Goal: Task Accomplishment & Management: Manage account settings

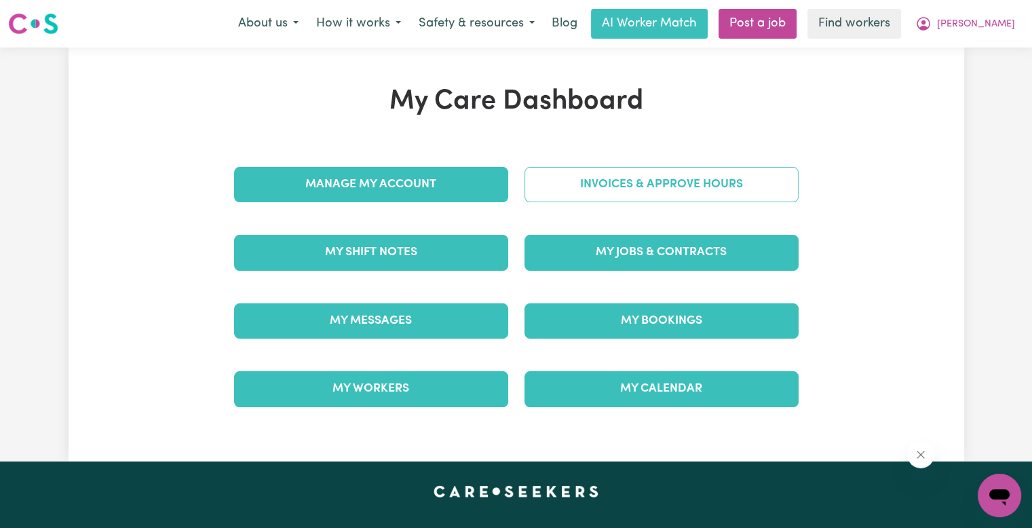
click at [696, 193] on link "Invoices & Approve Hours" at bounding box center [661, 184] width 274 height 35
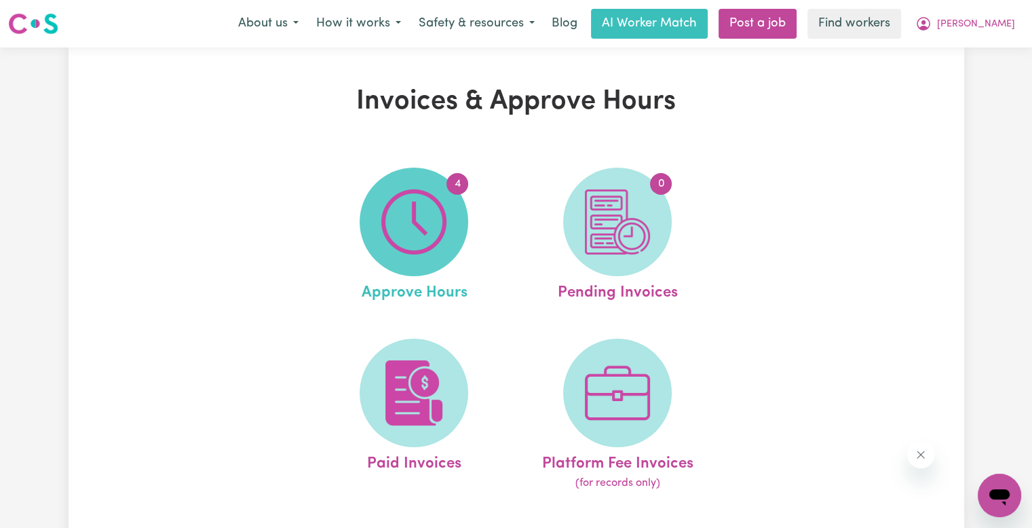
click at [426, 222] on img at bounding box center [413, 221] width 65 height 65
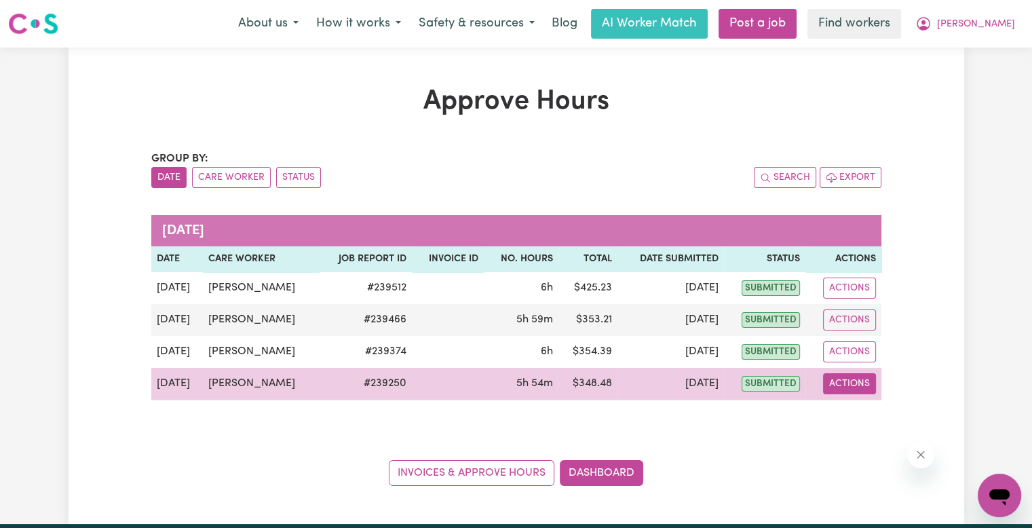
click at [851, 375] on button "Actions" at bounding box center [849, 383] width 53 height 21
click at [856, 415] on link "View Job Report" at bounding box center [882, 414] width 116 height 27
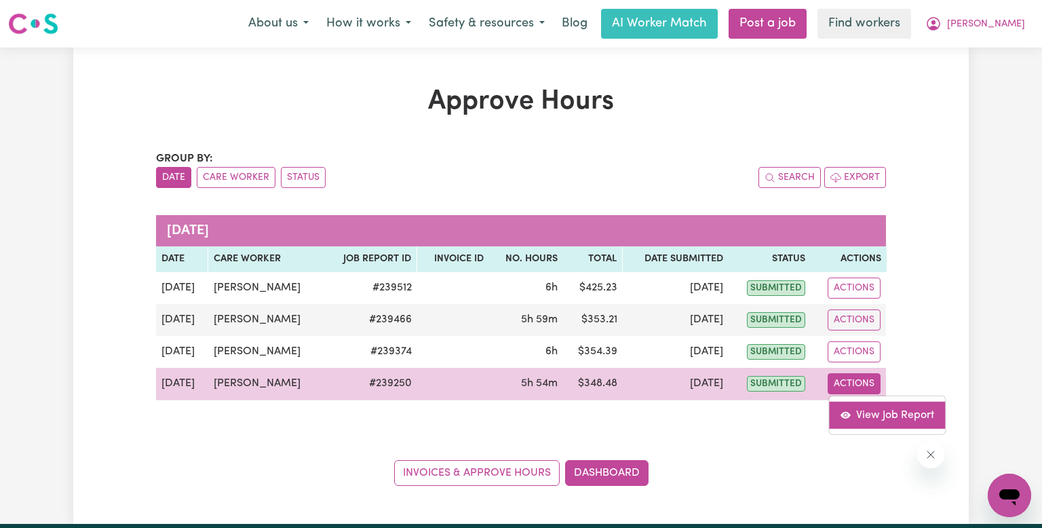
select select "pm"
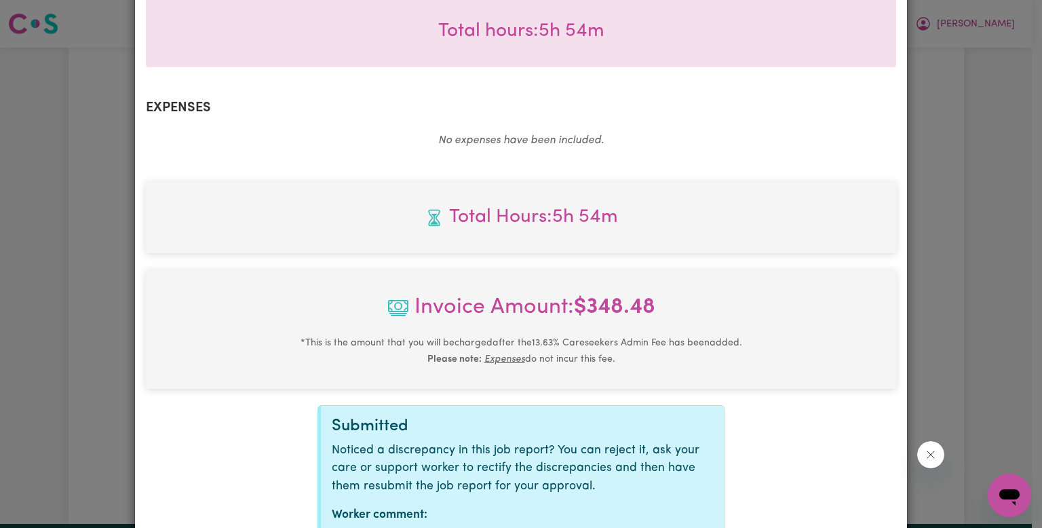
scroll to position [518, 0]
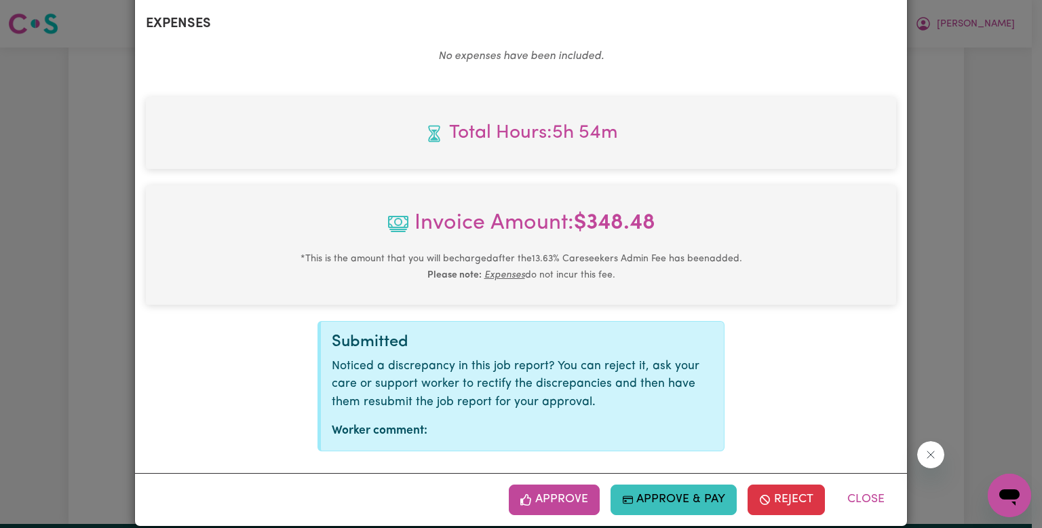
click at [558, 484] on button "Approve" at bounding box center [554, 499] width 91 height 30
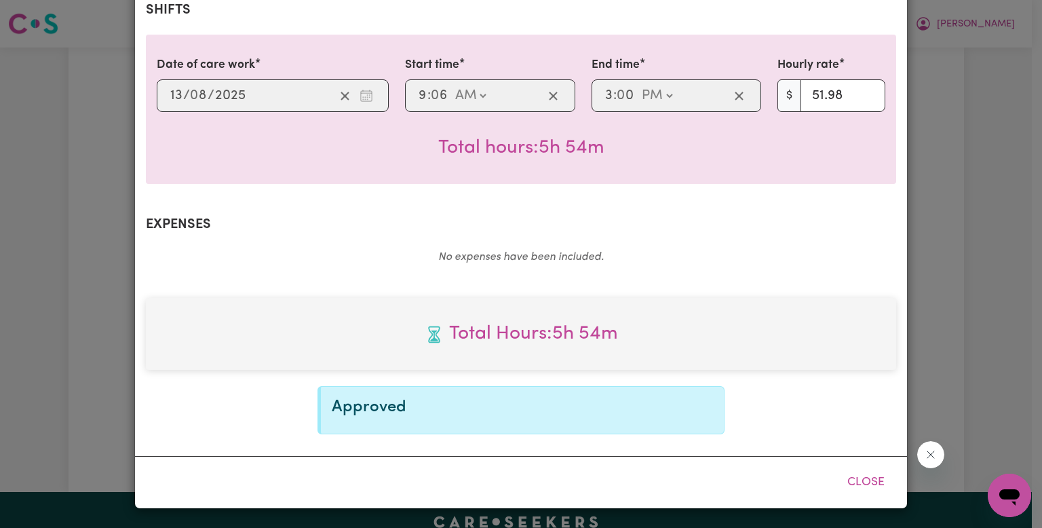
scroll to position [298, 0]
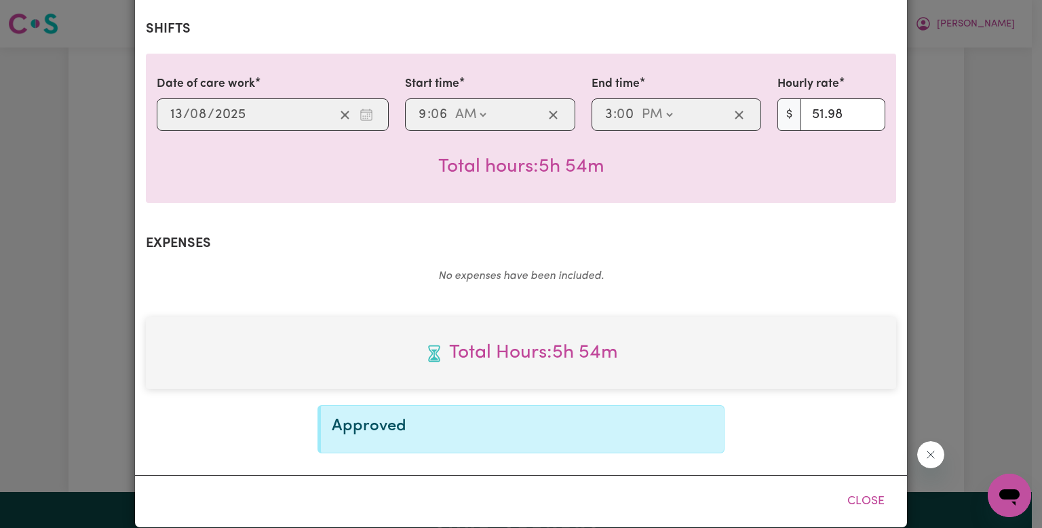
drag, startPoint x: 851, startPoint y: 479, endPoint x: 1007, endPoint y: 349, distance: 202.3
click at [851, 486] on button "Close" at bounding box center [866, 501] width 60 height 30
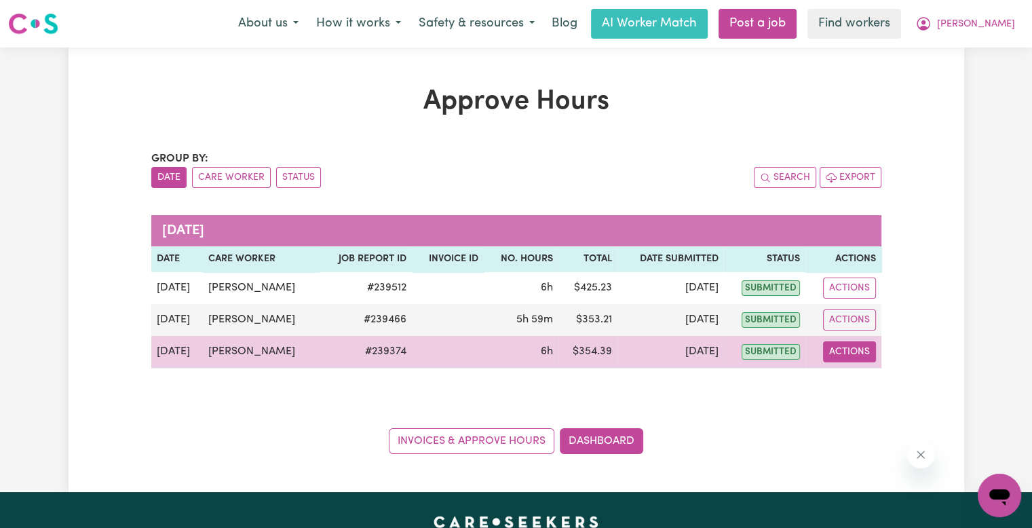
drag, startPoint x: 878, startPoint y: 356, endPoint x: 865, endPoint y: 356, distance: 13.6
click at [878, 356] on td "Actions" at bounding box center [842, 352] width 75 height 33
click at [816, 348] on div "Actions" at bounding box center [843, 351] width 64 height 21
click at [846, 353] on button "Actions" at bounding box center [849, 351] width 53 height 21
click at [865, 374] on link "View Job Report" at bounding box center [882, 382] width 116 height 27
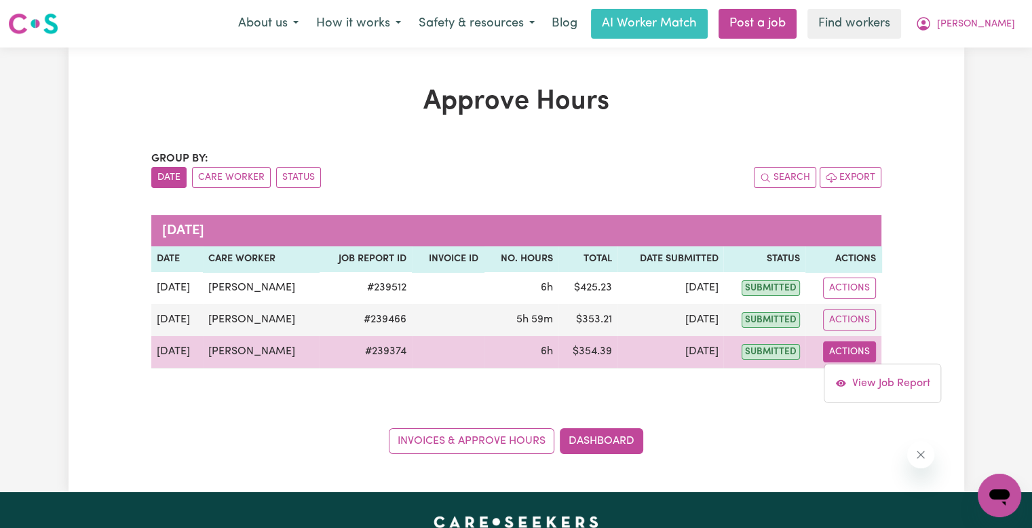
select select "pm"
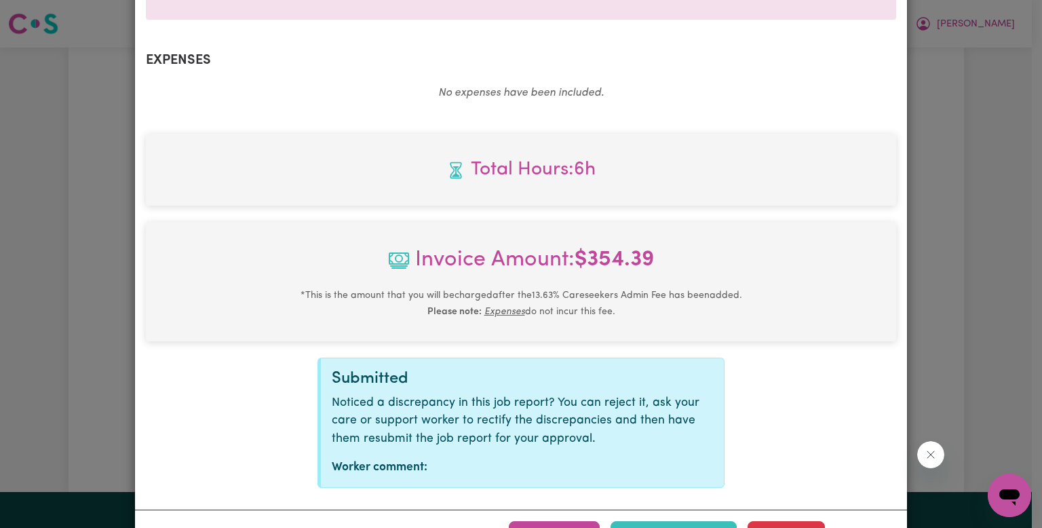
scroll to position [518, 0]
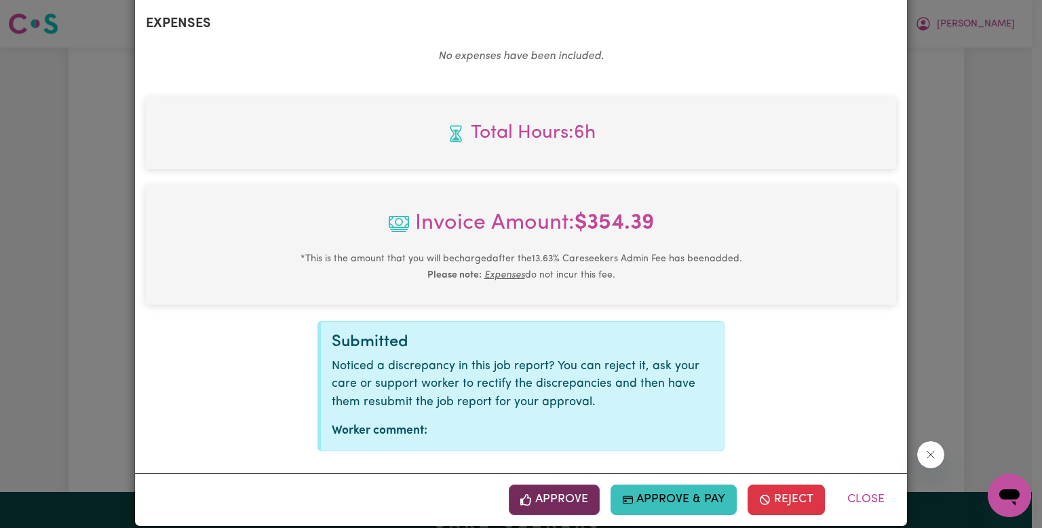
click at [541, 484] on button "Approve" at bounding box center [554, 499] width 91 height 30
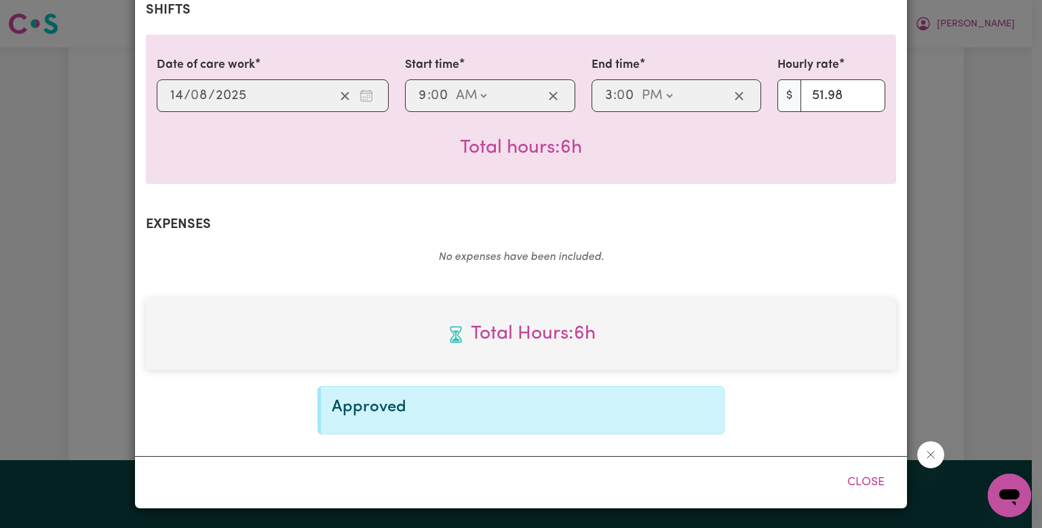
scroll to position [298, 0]
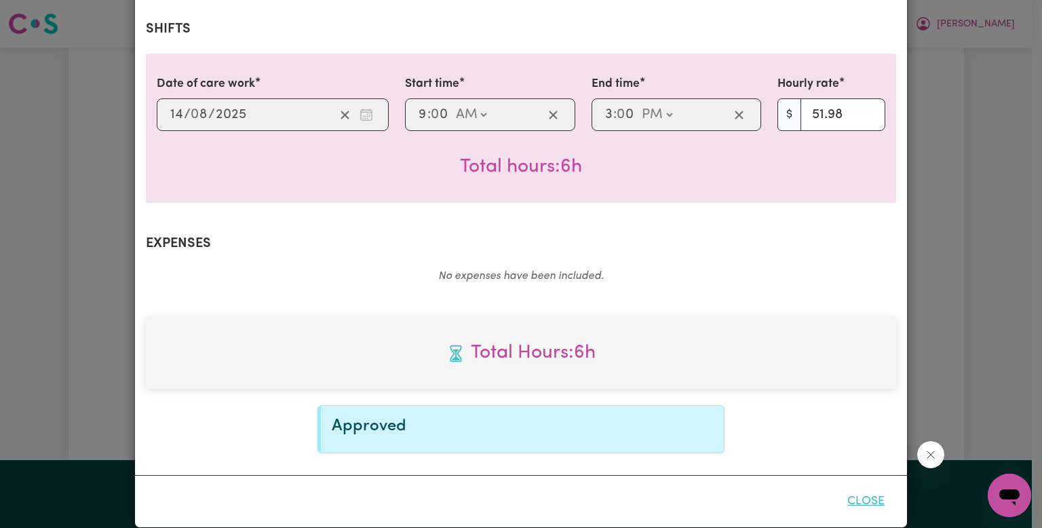
click at [859, 486] on button "Close" at bounding box center [866, 501] width 60 height 30
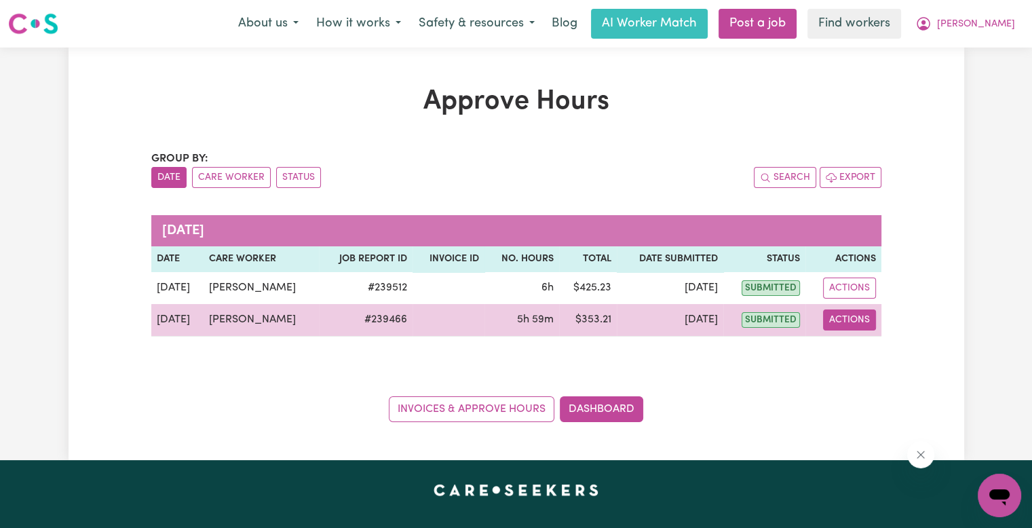
click at [846, 318] on button "Actions" at bounding box center [849, 319] width 53 height 21
click at [857, 343] on link "View Job Report" at bounding box center [882, 350] width 116 height 27
select select "pm"
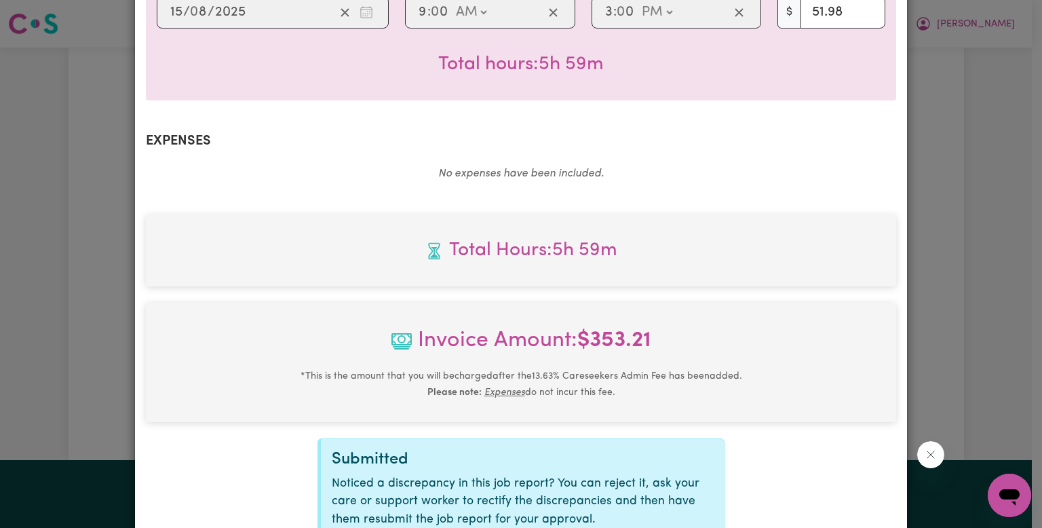
scroll to position [518, 0]
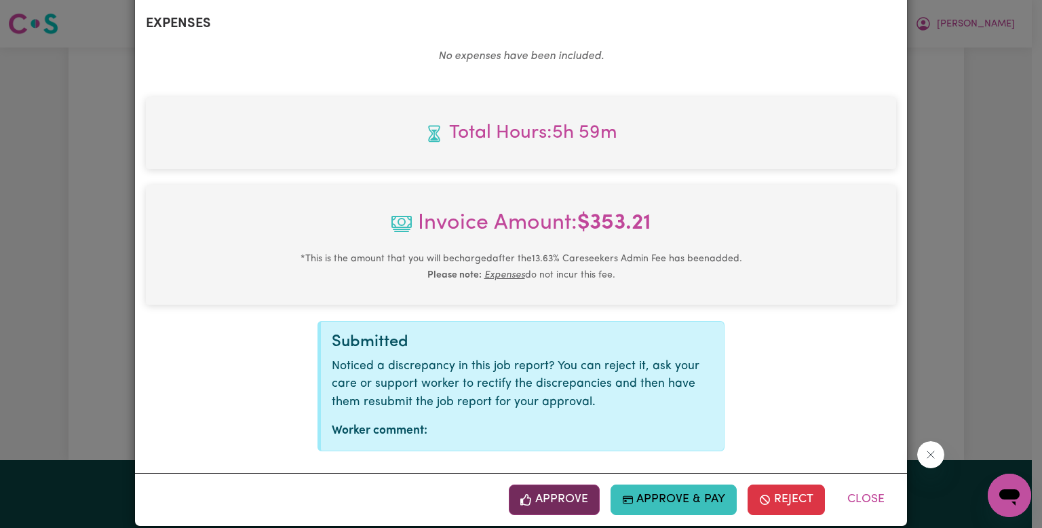
click at [581, 484] on button "Approve" at bounding box center [554, 499] width 91 height 30
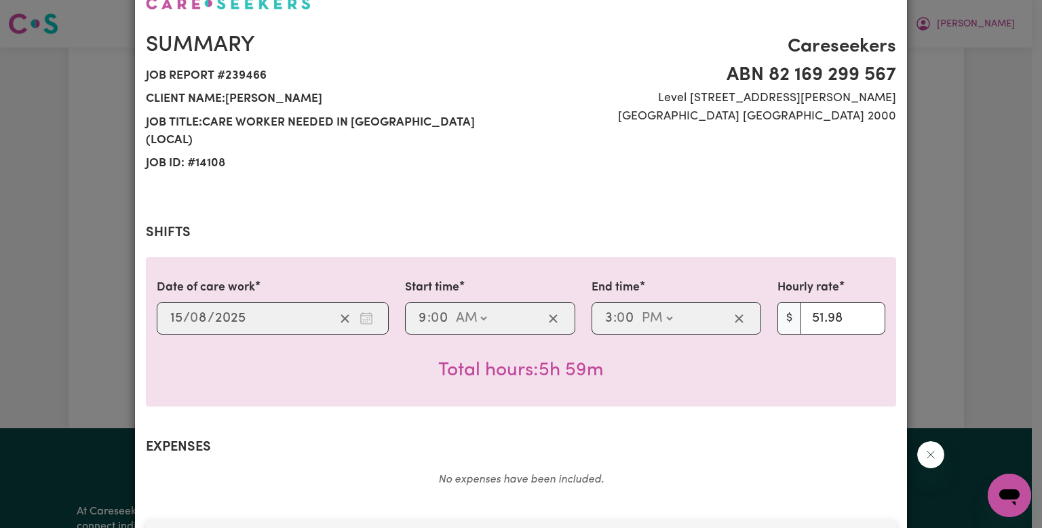
scroll to position [0, 0]
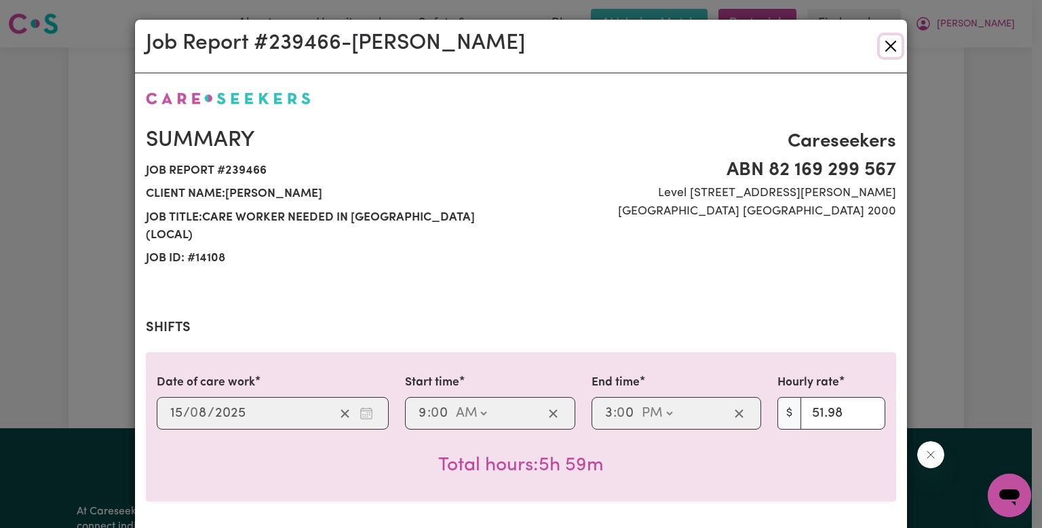
click at [882, 44] on button "Close" at bounding box center [891, 46] width 22 height 22
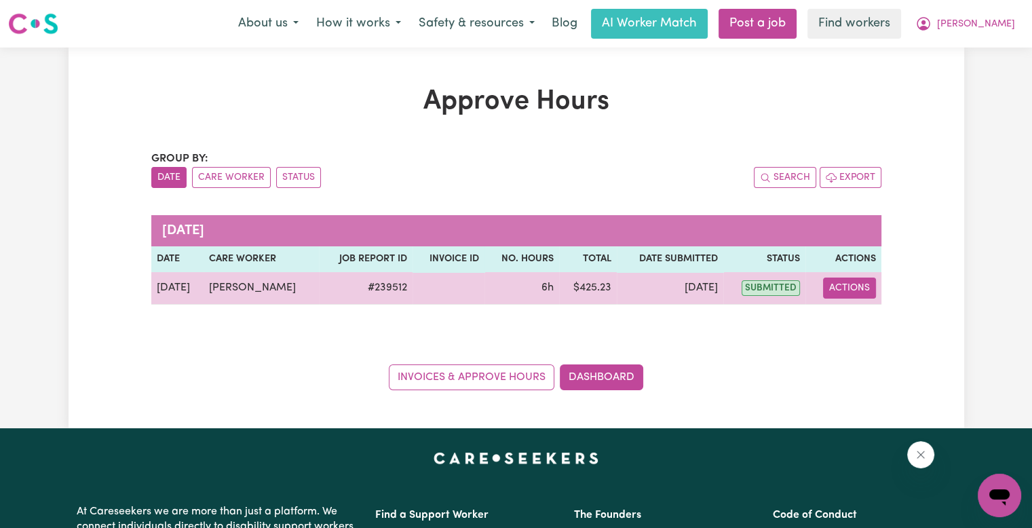
click at [835, 290] on button "Actions" at bounding box center [849, 287] width 53 height 21
click at [842, 320] on icon "View job report 239512" at bounding box center [840, 319] width 11 height 11
select select "pm"
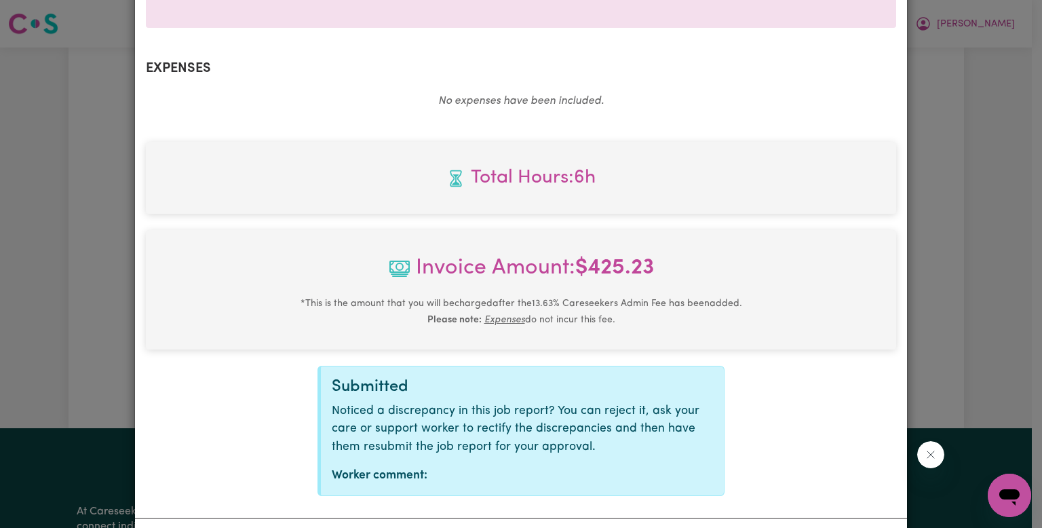
scroll to position [475, 0]
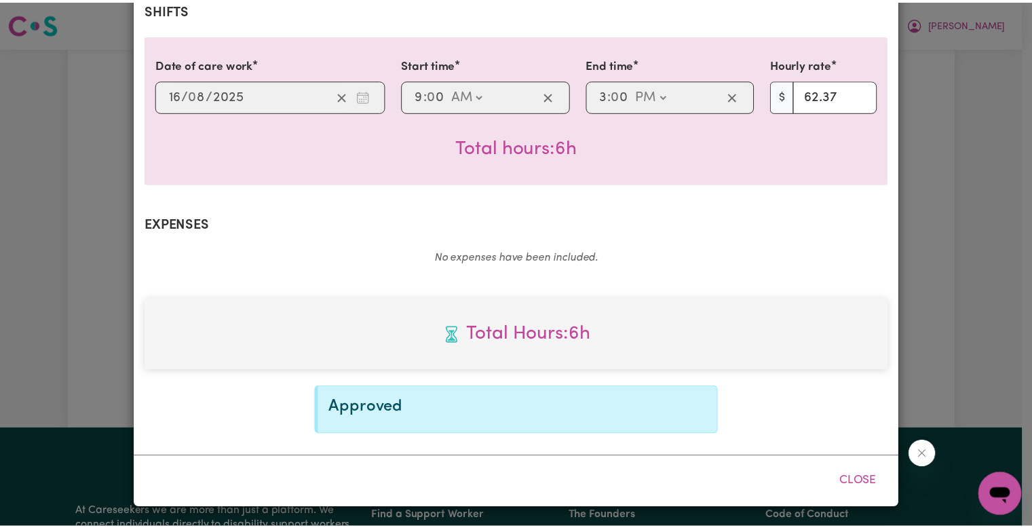
scroll to position [298, 0]
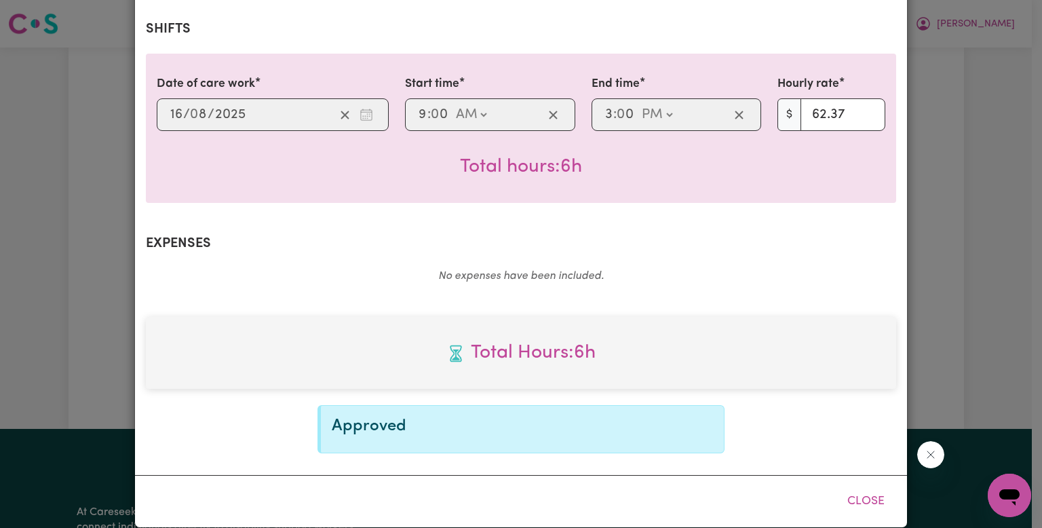
drag, startPoint x: 877, startPoint y: 480, endPoint x: 863, endPoint y: 448, distance: 34.9
click at [875, 486] on button "Close" at bounding box center [866, 501] width 60 height 30
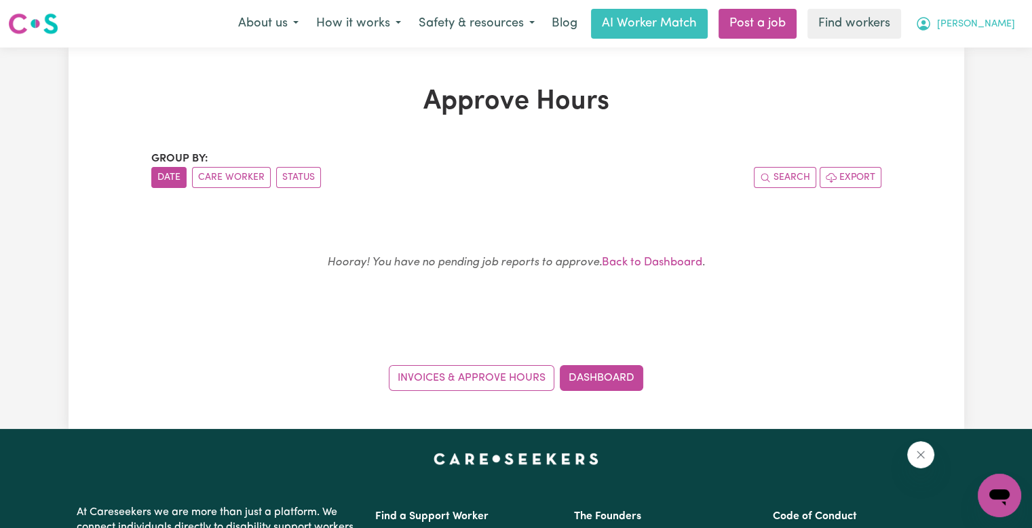
click at [1011, 31] on span "[PERSON_NAME]" at bounding box center [976, 24] width 78 height 15
click at [986, 71] on link "Logout" at bounding box center [969, 78] width 107 height 26
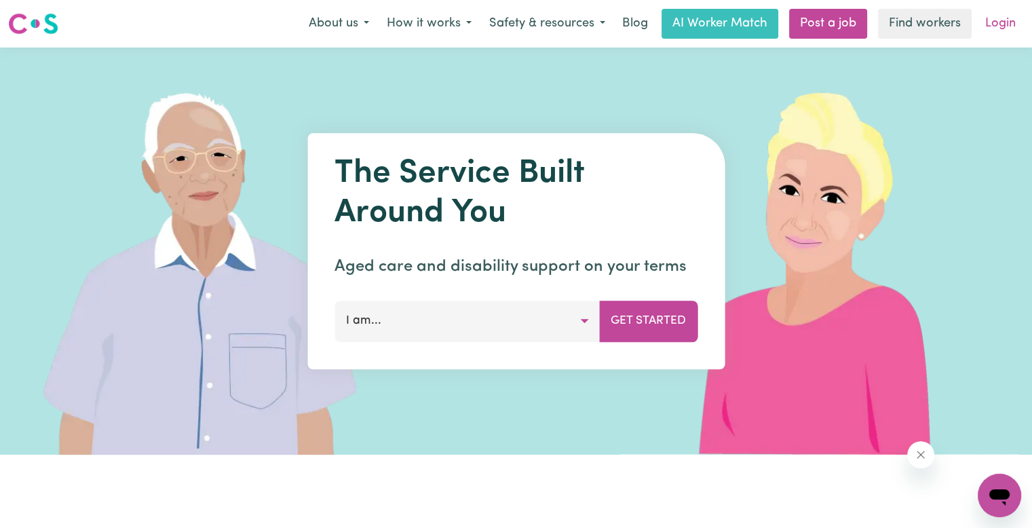
click at [998, 19] on link "Login" at bounding box center [1000, 24] width 47 height 30
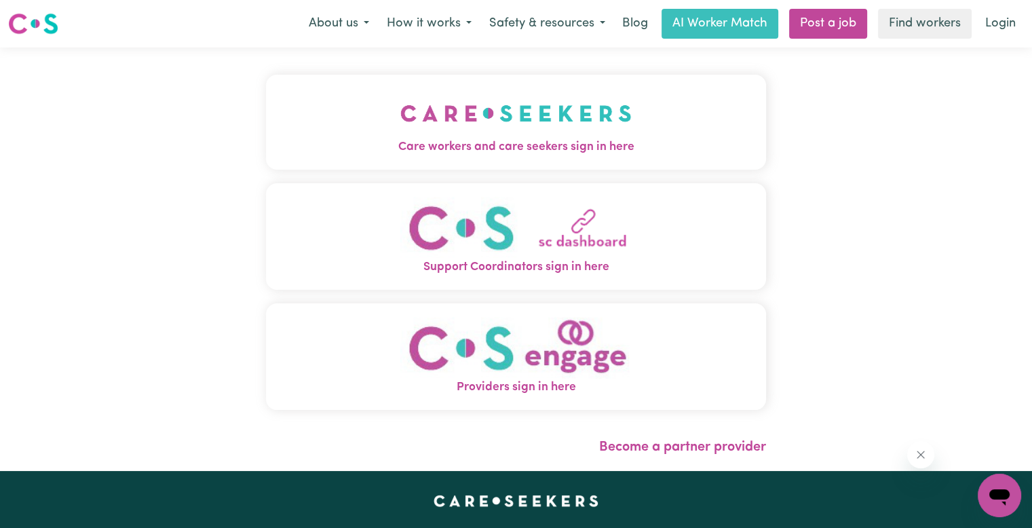
click at [338, 138] on span "Care workers and care seekers sign in here" at bounding box center [516, 147] width 500 height 18
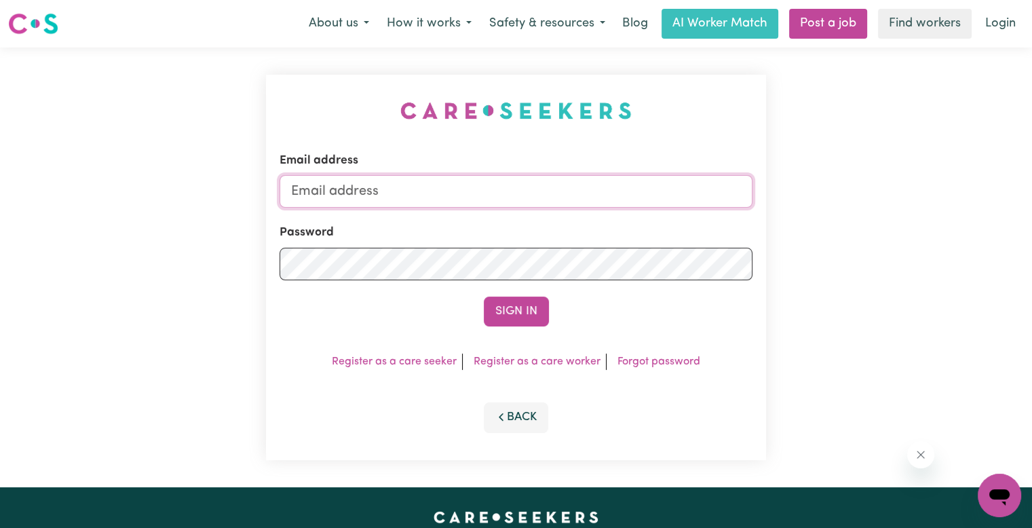
drag, startPoint x: 405, startPoint y: 201, endPoint x: 395, endPoint y: 199, distance: 9.7
click at [401, 199] on input "Email address" at bounding box center [515, 191] width 473 height 33
drag, startPoint x: 365, startPoint y: 191, endPoint x: 749, endPoint y: 220, distance: 385.0
click at [893, 201] on div "Email address [EMAIL_ADDRESS][DOMAIN_NAME] Password Sign In Register as a care …" at bounding box center [516, 267] width 1032 height 440
paste input "[EMAIL_ADDRESS][DOMAIN_NAME]"
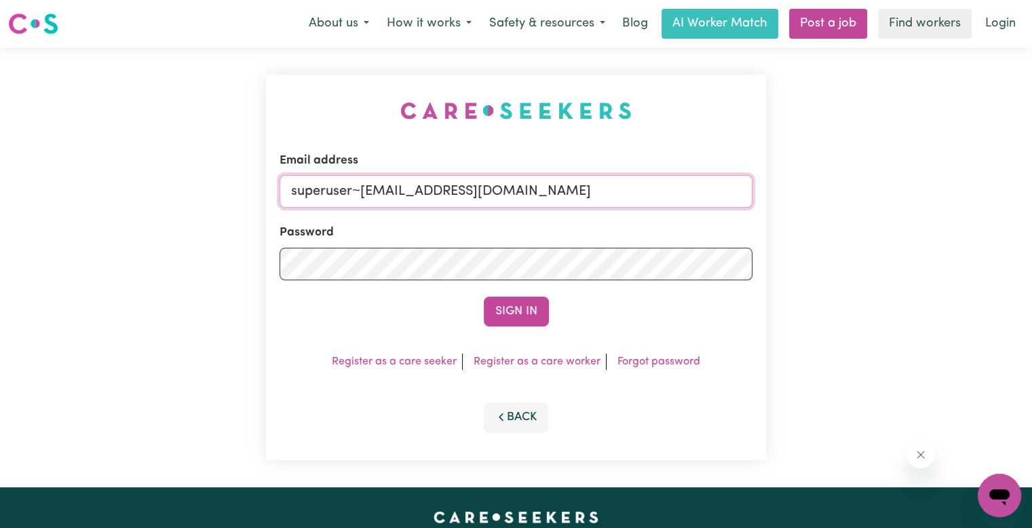
type input "superuser~[EMAIL_ADDRESS][DOMAIN_NAME]"
click at [484, 296] on button "Sign In" at bounding box center [516, 311] width 65 height 30
